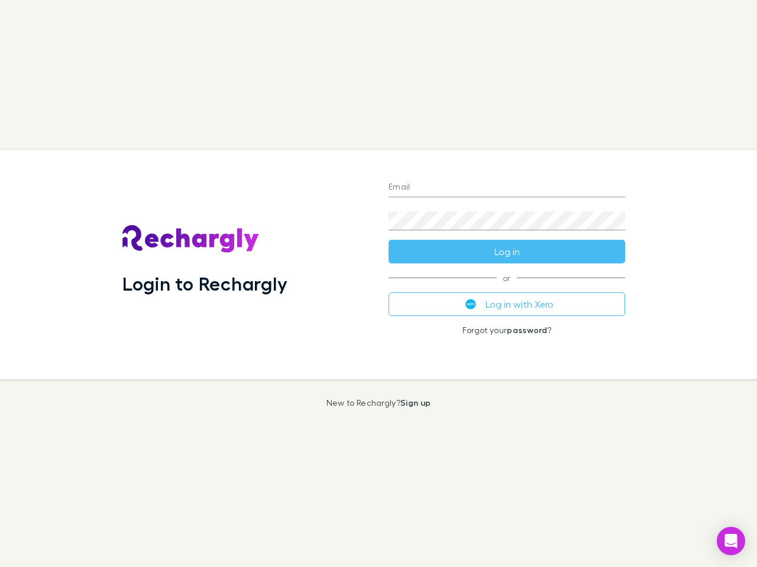
click at [378, 284] on div "Login to Rechargly" at bounding box center [246, 264] width 266 height 229
click at [507, 188] on input "Email" at bounding box center [506, 187] width 236 height 19
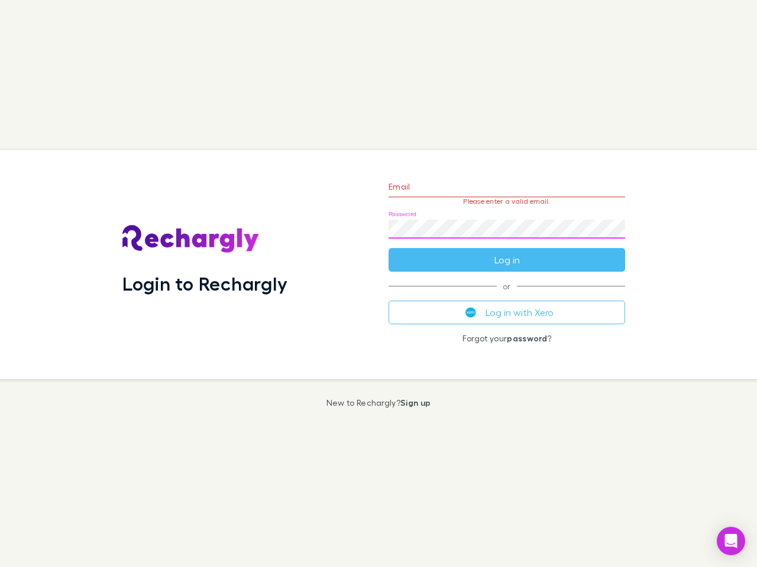
click at [507, 252] on form "Email Please enter a valid email. Password Log in" at bounding box center [506, 220] width 236 height 103
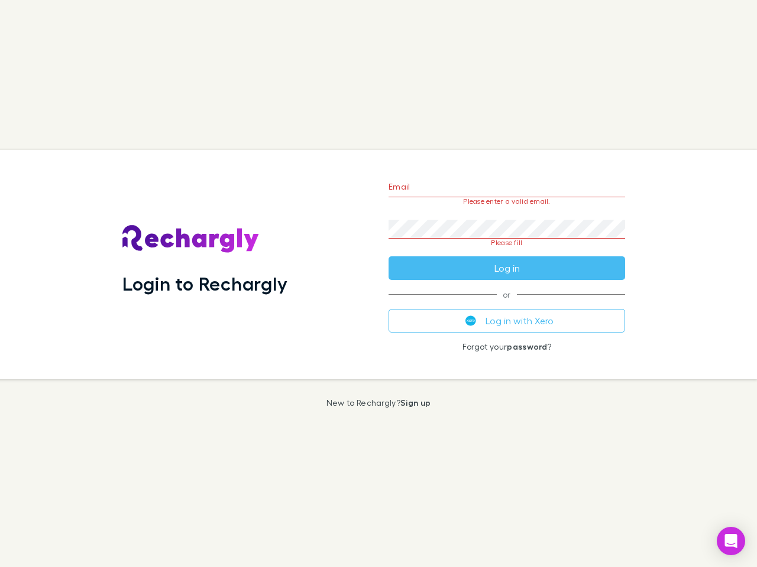
click at [507, 304] on div "Email Please enter a valid email. Password Please fill Log in or Log in with Xe…" at bounding box center [506, 264] width 255 height 229
click at [731, 541] on icon "Open Intercom Messenger" at bounding box center [731, 541] width 12 height 14
